Goal: Transaction & Acquisition: Purchase product/service

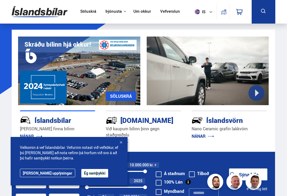
click at [85, 174] on button "Ég samþykki" at bounding box center [94, 173] width 27 height 8
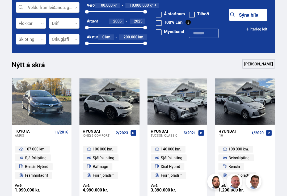
scroll to position [159, 0]
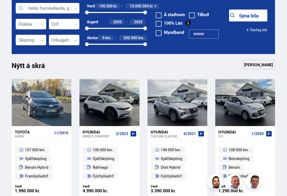
click at [79, 20] on div at bounding box center [64, 24] width 31 height 11
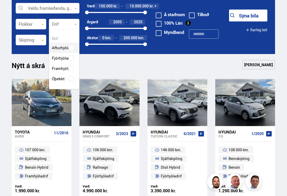
scroll to position [59, 30]
click at [72, 57] on div "Afturhjóladrif Fjórhjóladrif Framhjóladrif Óþekkt" at bounding box center [64, 59] width 30 height 49
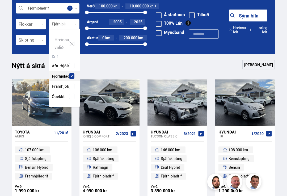
scroll to position [76, 31]
click at [122, 68] on div "Nýtt á skrá Sjá meira" at bounding box center [143, 66] width 263 height 13
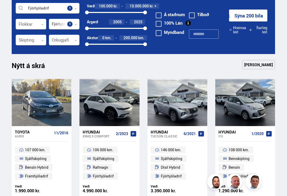
click at [46, 40] on div at bounding box center [31, 40] width 31 height 11
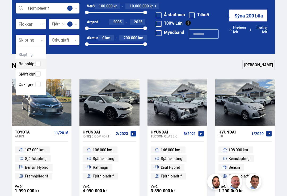
scroll to position [49, 30]
click at [37, 70] on div "Beinskipting Sjálfskipting Óskilgreint" at bounding box center [31, 70] width 30 height 39
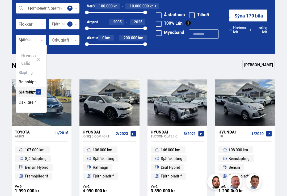
click at [92, 66] on div "Nýtt á skrá Sjá meira" at bounding box center [143, 66] width 263 height 13
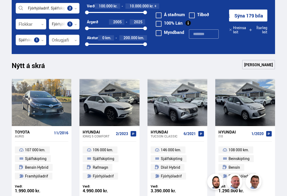
click at [77, 41] on icon at bounding box center [75, 40] width 2 height 2
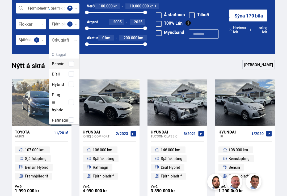
scroll to position [76, 30]
click at [61, 72] on div "Bensín Dísil Hybrid Plug-in hybrid Rafmagn" at bounding box center [64, 88] width 30 height 75
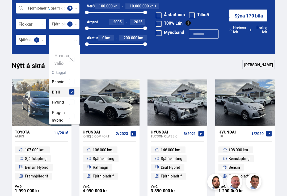
scroll to position [79, 31]
click at [114, 63] on div "Nýtt á skrá Sjá meira" at bounding box center [143, 66] width 263 height 13
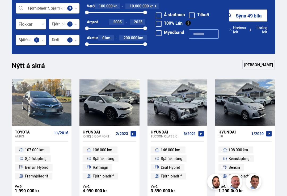
click at [146, 44] on div at bounding box center [145, 44] width 4 height 4
click at [95, 31] on div "2005 2025" at bounding box center [116, 28] width 58 height 5
click at [108, 29] on div at bounding box center [120, 28] width 49 height 1
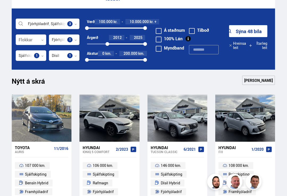
scroll to position [143, 0]
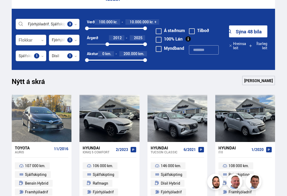
click at [259, 31] on button "Sýna 48 bíla" at bounding box center [248, 31] width 38 height 12
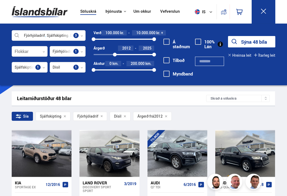
click at [274, 123] on div "Sía Sjálfskipting Fjórhjóladrif Dísil Árgerð frá 2012" at bounding box center [143, 117] width 263 height 11
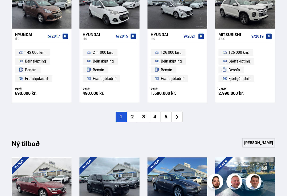
scroll to position [386, 0]
click at [132, 115] on li "2" at bounding box center [132, 117] width 11 height 10
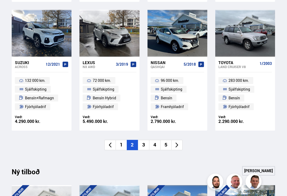
scroll to position [362, 0]
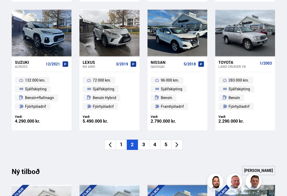
click at [143, 148] on li "3" at bounding box center [143, 145] width 11 height 10
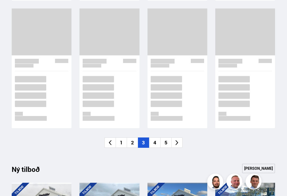
scroll to position [362, 0]
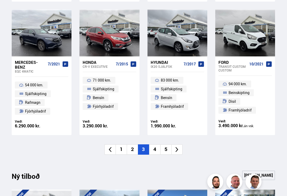
click at [154, 145] on li "4" at bounding box center [154, 150] width 11 height 10
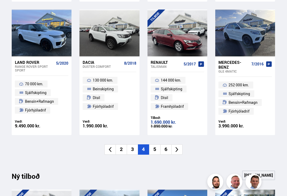
click at [153, 150] on li "5" at bounding box center [154, 150] width 11 height 10
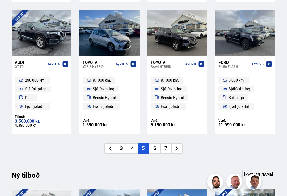
click at [157, 150] on li "6" at bounding box center [154, 149] width 11 height 10
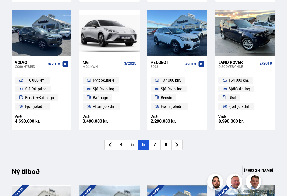
click at [155, 144] on li "7" at bounding box center [154, 145] width 11 height 10
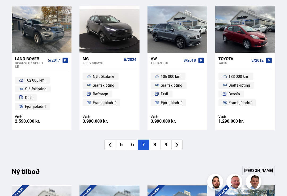
click at [152, 142] on li "8" at bounding box center [154, 145] width 11 height 10
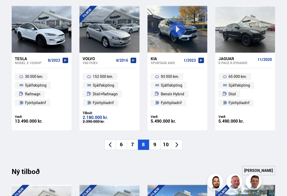
click at [154, 146] on li "9" at bounding box center [154, 145] width 11 height 10
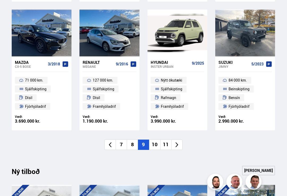
click at [157, 144] on li "10" at bounding box center [154, 145] width 11 height 10
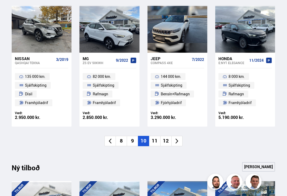
click at [136, 139] on li "9" at bounding box center [132, 141] width 11 height 10
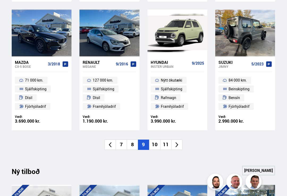
click at [247, 23] on div at bounding box center [245, 33] width 12 height 47
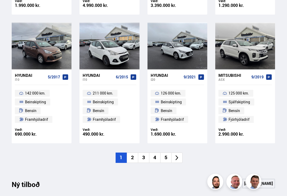
scroll to position [345, 0]
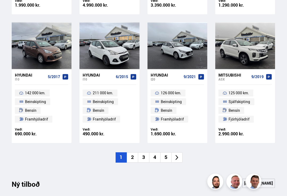
click at [165, 159] on li "5" at bounding box center [165, 158] width 11 height 10
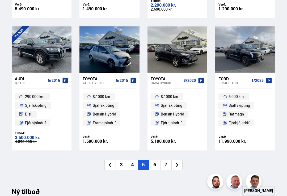
scroll to position [345, 0]
click at [179, 165] on icon at bounding box center [177, 165] width 6 height 6
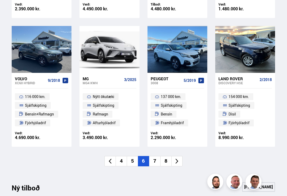
click at [178, 160] on icon at bounding box center [177, 162] width 6 height 6
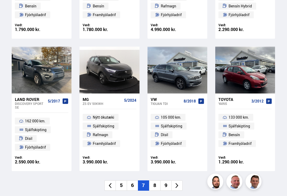
scroll to position [326, 0]
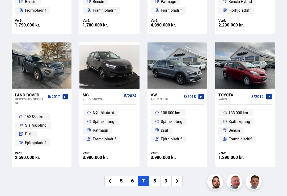
click at [167, 181] on li "9" at bounding box center [165, 181] width 11 height 10
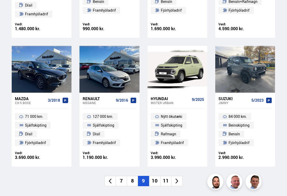
click at [157, 183] on li "10" at bounding box center [154, 181] width 11 height 10
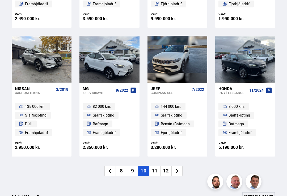
scroll to position [332, 0]
click at [156, 171] on li "11" at bounding box center [154, 171] width 11 height 10
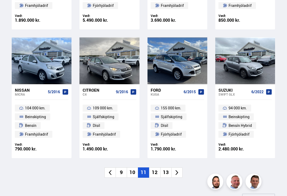
scroll to position [330, 0]
click at [133, 172] on li "10" at bounding box center [132, 173] width 11 height 10
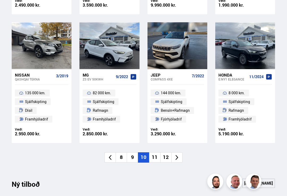
scroll to position [345, 0]
click at [167, 157] on li "12" at bounding box center [165, 158] width 11 height 10
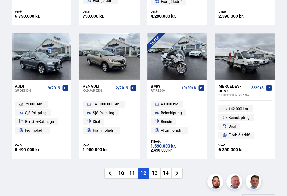
scroll to position [339, 0]
click at [158, 173] on li "13" at bounding box center [154, 174] width 11 height 10
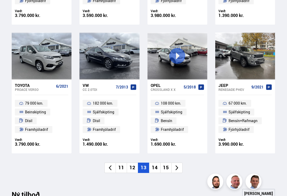
scroll to position [337, 0]
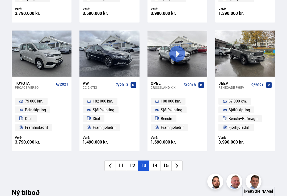
click at [157, 166] on li "14" at bounding box center [154, 166] width 11 height 10
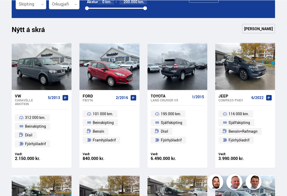
scroll to position [195, 0]
click at [177, 61] on div at bounding box center [177, 66] width 12 height 47
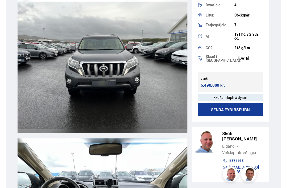
scroll to position [1690, 0]
